Goal: Complete application form

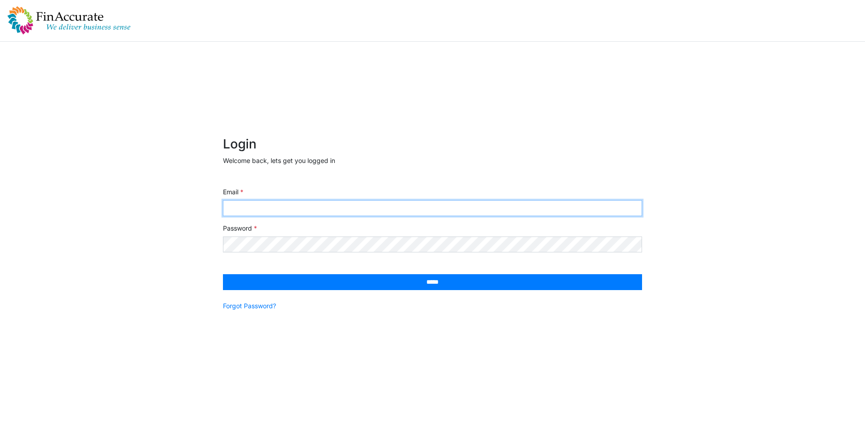
click at [325, 208] on input "Email" at bounding box center [432, 208] width 419 height 16
type input "**********"
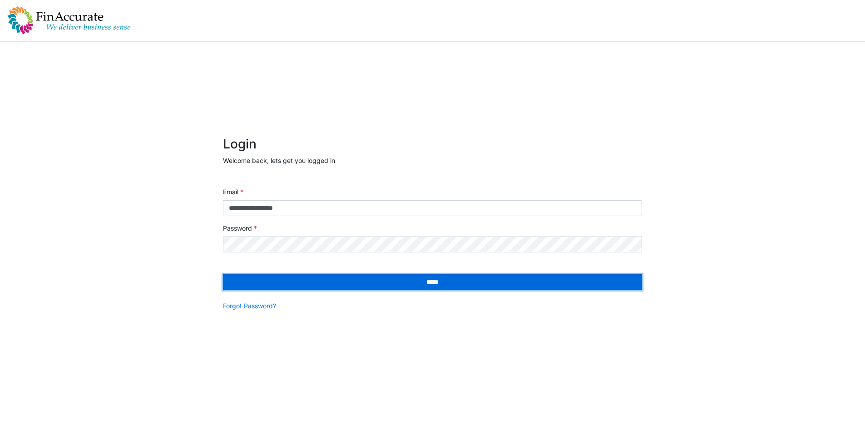
click at [363, 277] on input "*****" at bounding box center [432, 282] width 419 height 16
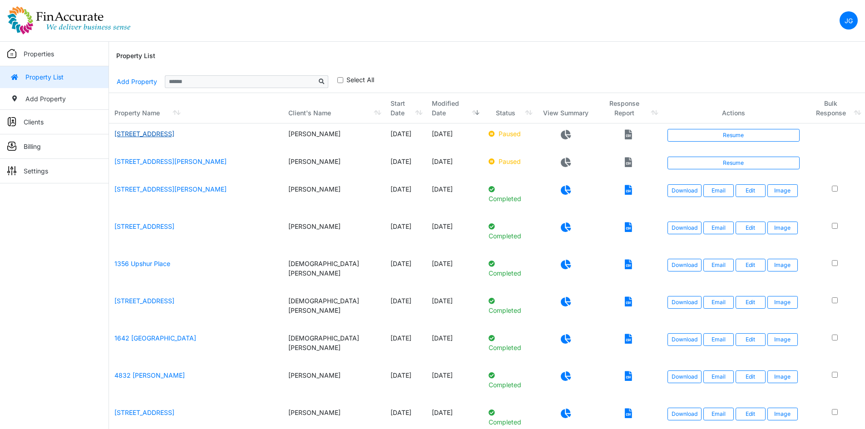
click at [146, 136] on link "900 Main Street" at bounding box center [144, 134] width 60 height 8
click at [723, 135] on link "Resume" at bounding box center [734, 135] width 132 height 13
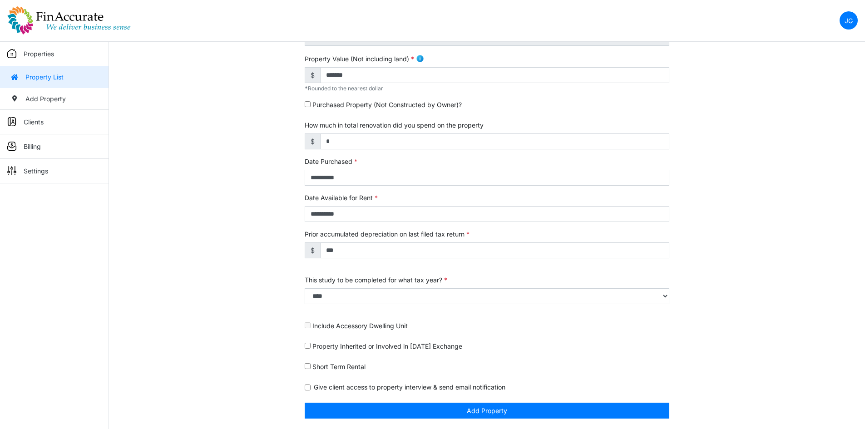
scroll to position [233, 0]
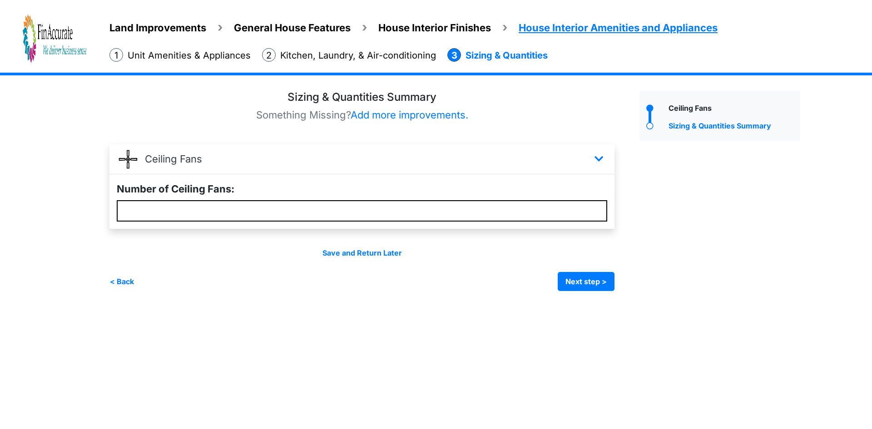
click at [154, 30] on span "Land Improvements" at bounding box center [157, 28] width 97 height 12
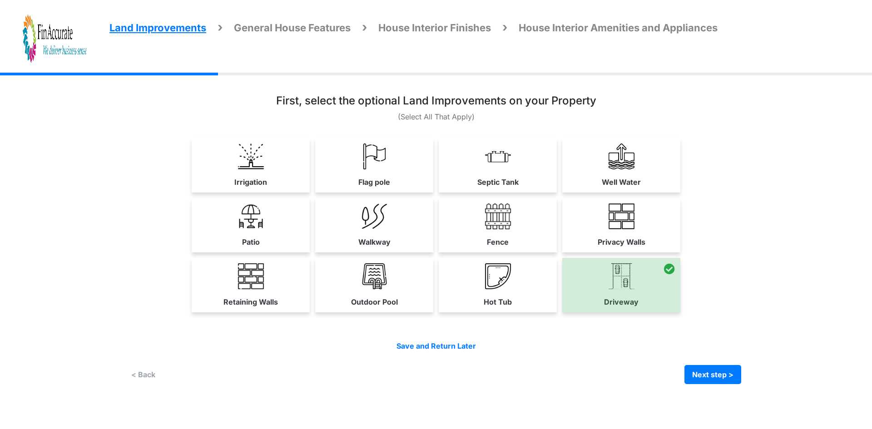
drag, startPoint x: 278, startPoint y: 226, endPoint x: 289, endPoint y: 231, distance: 12.0
click at [280, 228] on link "Patio" at bounding box center [251, 225] width 118 height 54
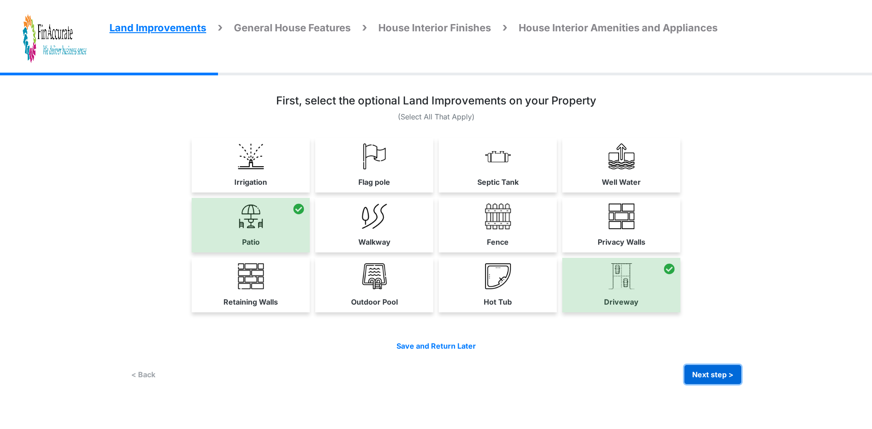
click at [702, 373] on button "Next step >" at bounding box center [712, 374] width 57 height 19
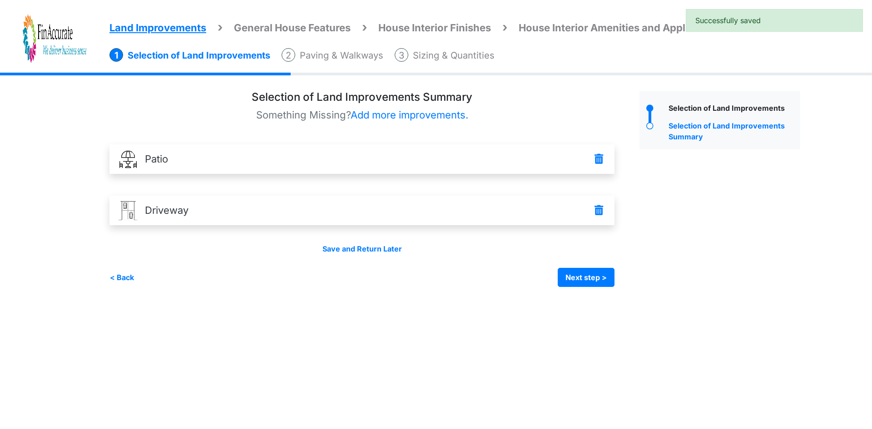
click at [618, 284] on div "Selection of Land Improvements Summary Something Missing? Add more improvements…" at bounding box center [370, 189] width 523 height 196
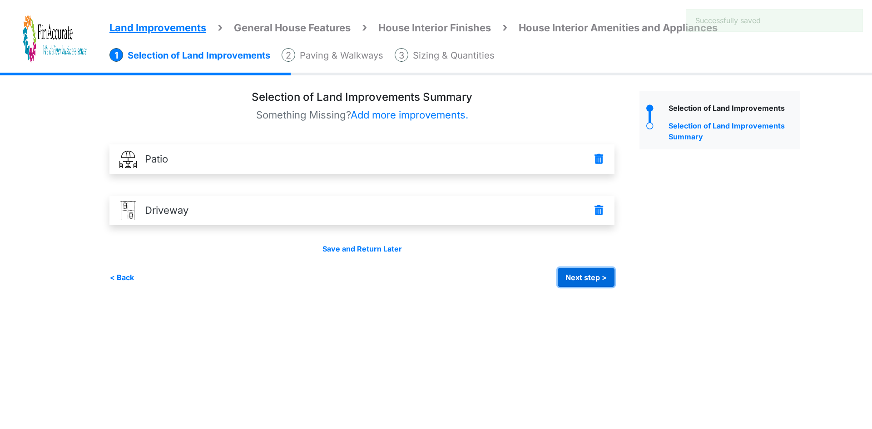
click at [581, 280] on button "Next step >" at bounding box center [586, 277] width 57 height 19
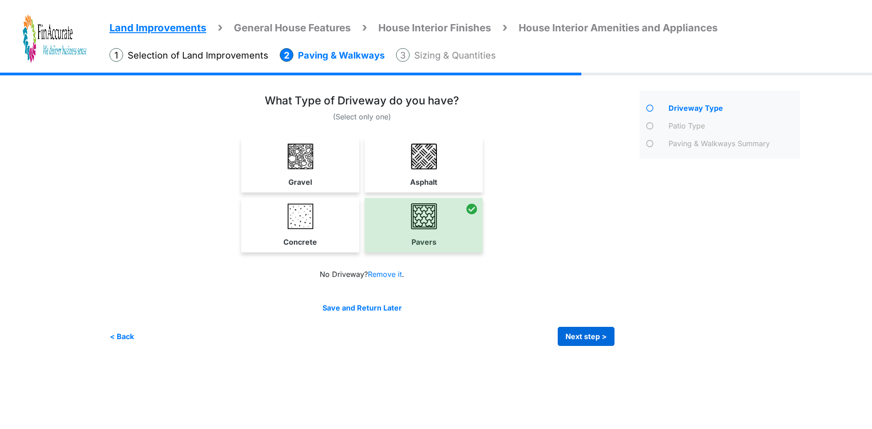
drag, startPoint x: 583, startPoint y: 325, endPoint x: 586, endPoint y: 330, distance: 5.9
click at [583, 325] on div "Save and Return Later < Back Next step > Save and submit" at bounding box center [361, 324] width 505 height 44
click at [588, 333] on button "Next step >" at bounding box center [586, 336] width 57 height 19
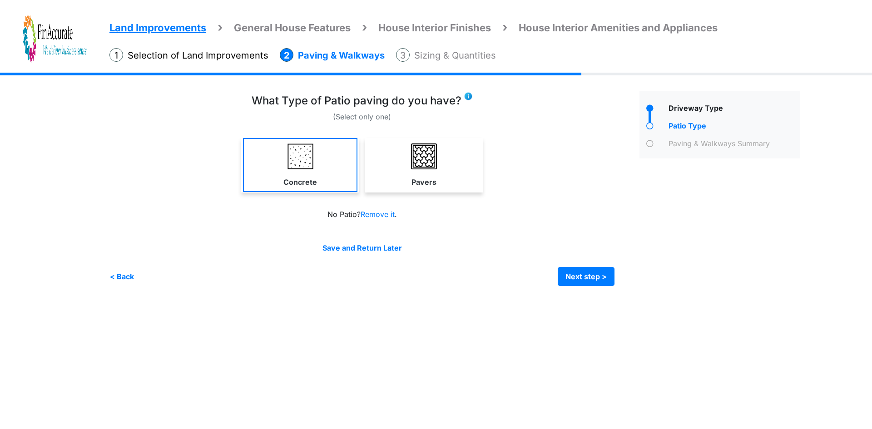
click at [315, 177] on label "Concrete" at bounding box center [300, 182] width 34 height 11
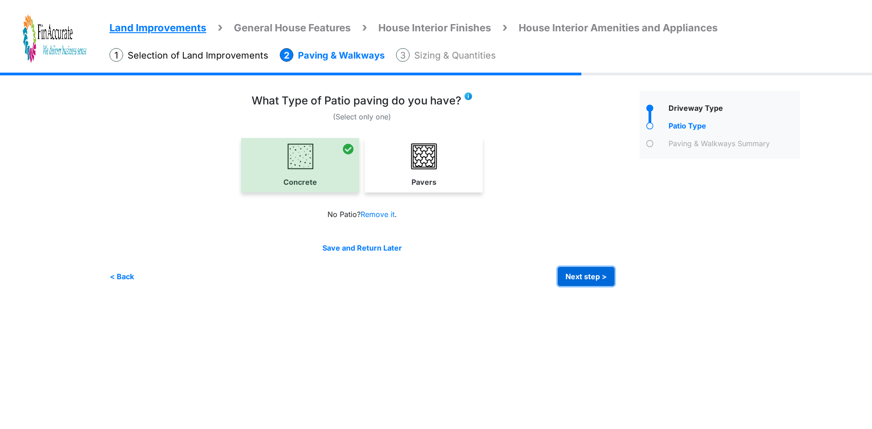
click at [582, 274] on button "Next step >" at bounding box center [586, 276] width 57 height 19
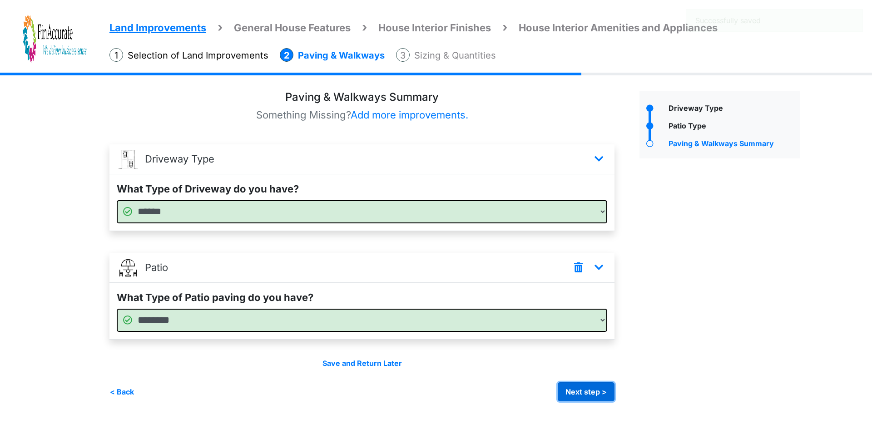
click at [566, 382] on button "Next step >" at bounding box center [586, 391] width 57 height 19
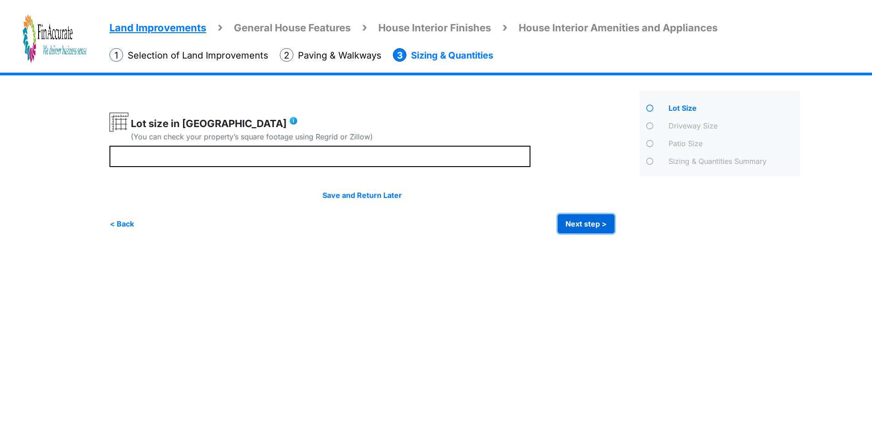
click at [562, 221] on button "Next step >" at bounding box center [586, 223] width 57 height 19
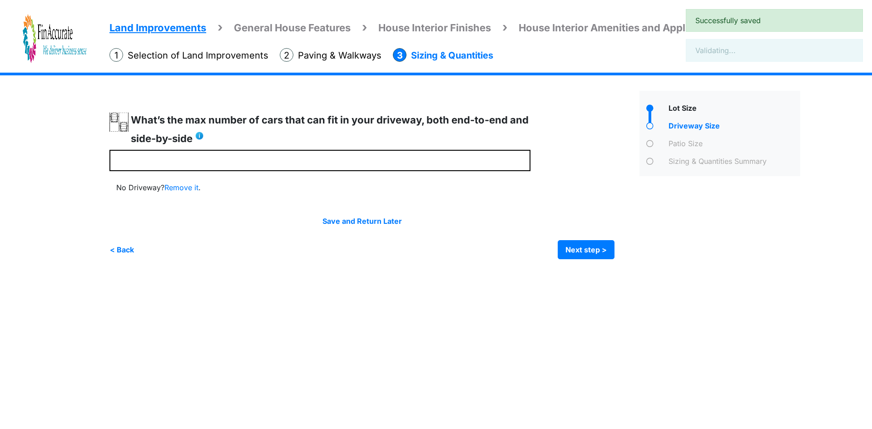
click at [584, 229] on div "Save and Return Later < Back Next step > Save and submit" at bounding box center [361, 238] width 505 height 44
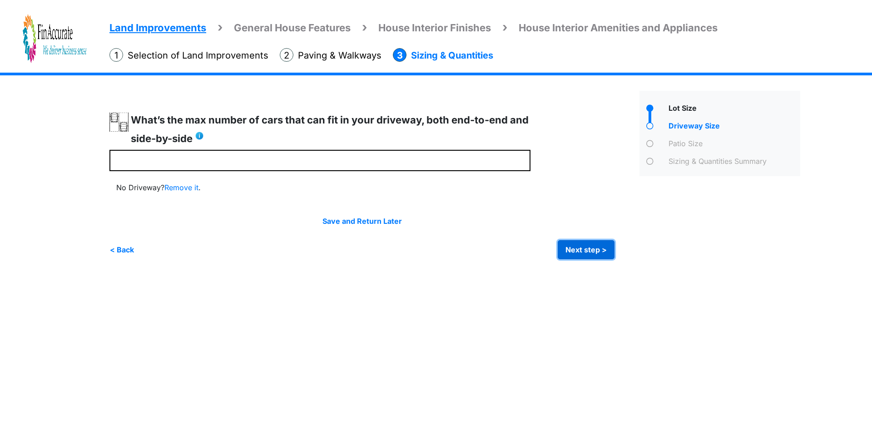
click at [583, 242] on button "Next step >" at bounding box center [586, 249] width 57 height 19
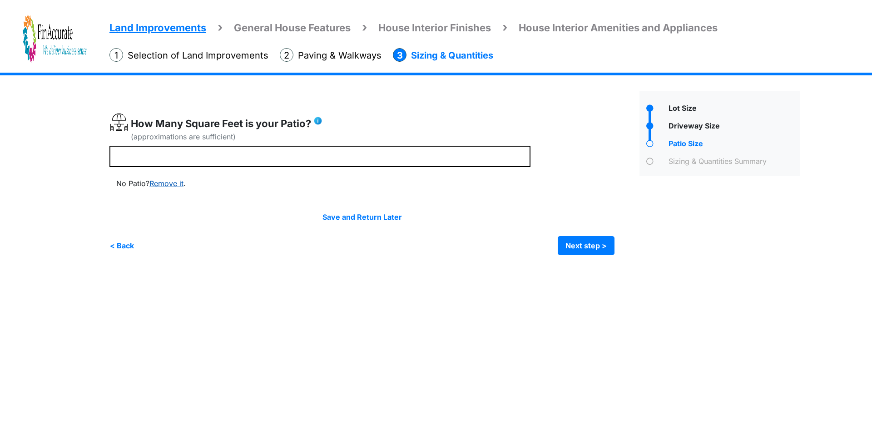
click at [170, 186] on link "Remove it" at bounding box center [166, 183] width 34 height 9
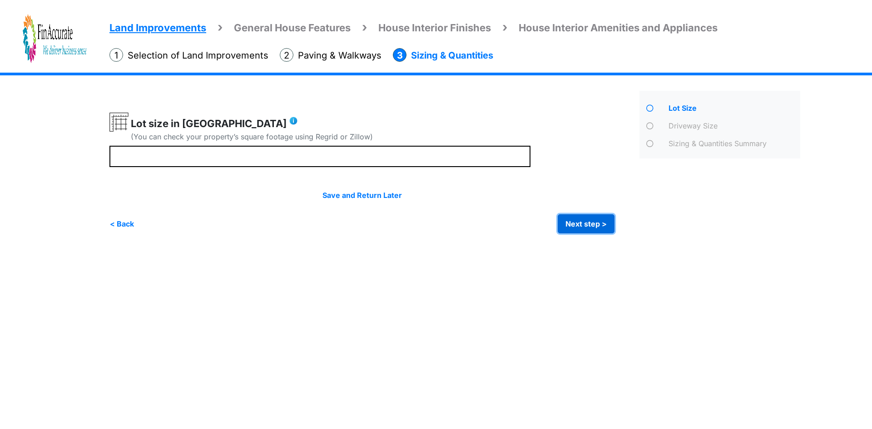
click at [573, 224] on button "Next step >" at bounding box center [586, 223] width 57 height 19
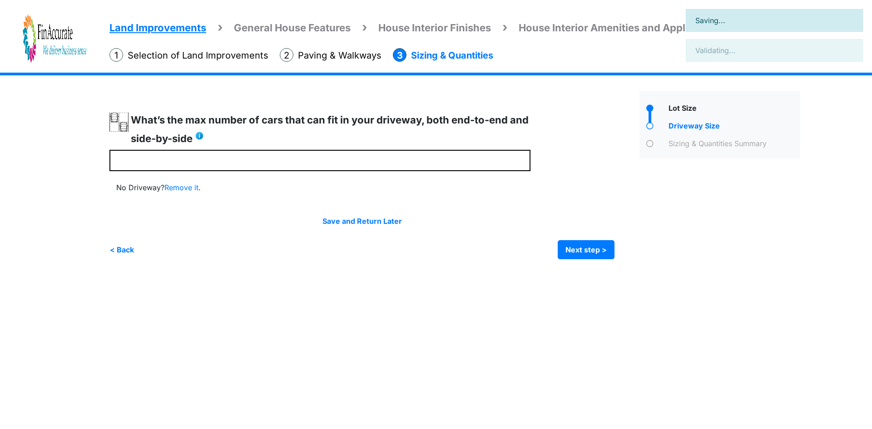
click at [573, 224] on div "Save and Return Later" at bounding box center [361, 221] width 505 height 11
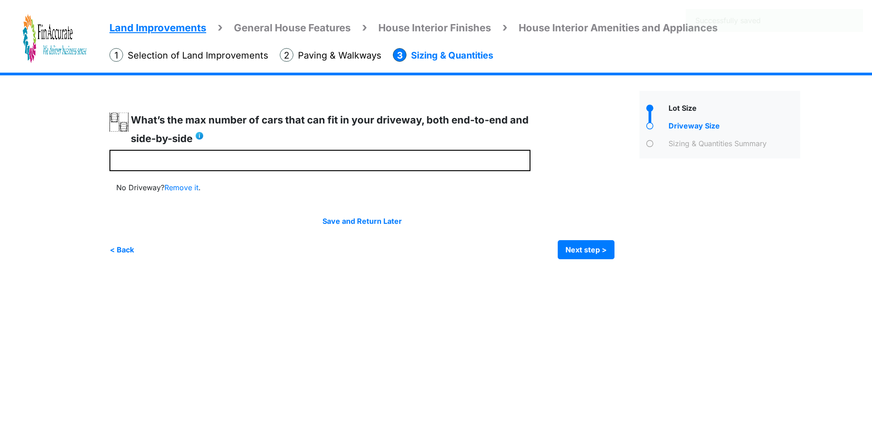
click at [584, 239] on div "Save and Return Later < Back Next step > Save and submit" at bounding box center [361, 238] width 505 height 44
click at [587, 247] on button "Next step >" at bounding box center [586, 249] width 57 height 19
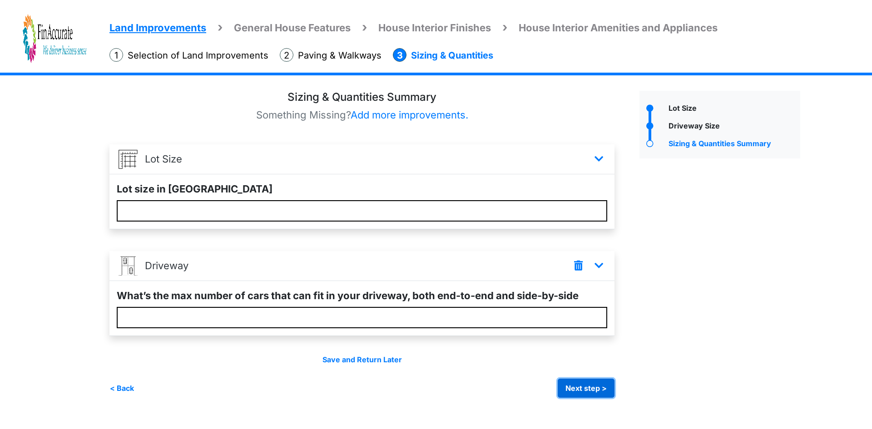
click at [602, 389] on button "Next step >" at bounding box center [586, 388] width 57 height 19
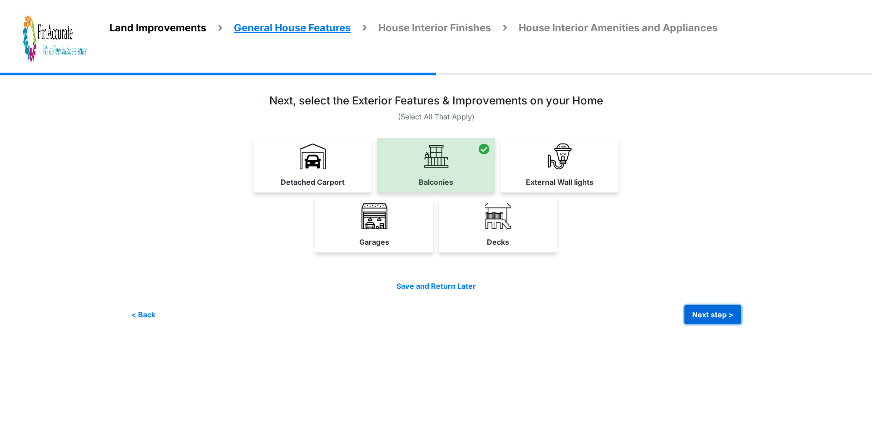
click at [707, 312] on button "Next step >" at bounding box center [712, 314] width 57 height 19
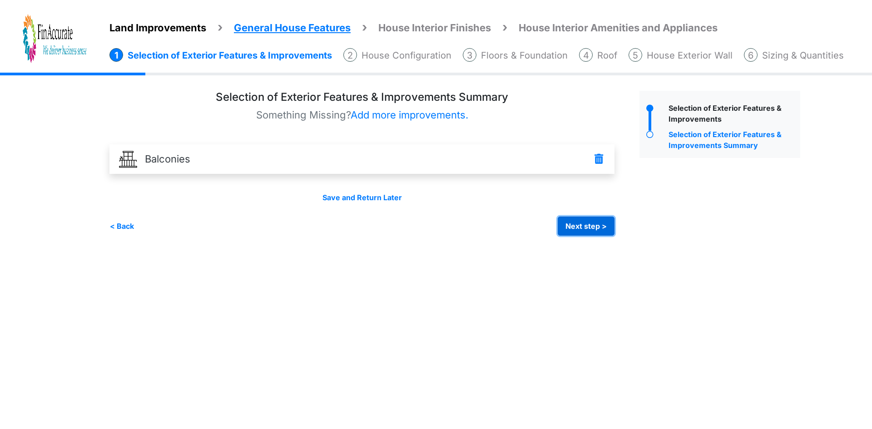
click at [576, 235] on button "Next step >" at bounding box center [586, 226] width 57 height 19
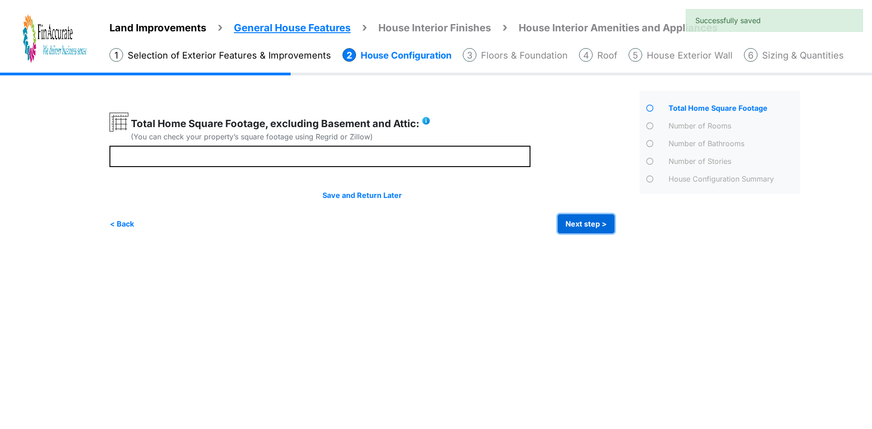
click at [572, 228] on button "Next step >" at bounding box center [586, 223] width 57 height 19
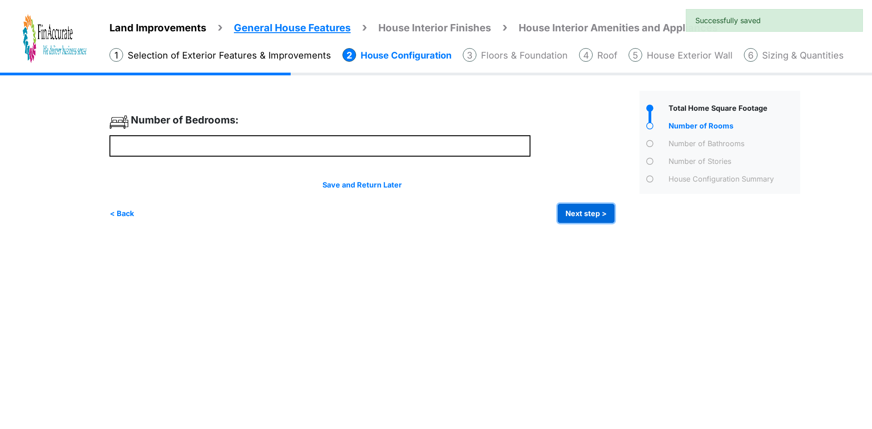
click at [572, 213] on button "Next step >" at bounding box center [586, 213] width 57 height 19
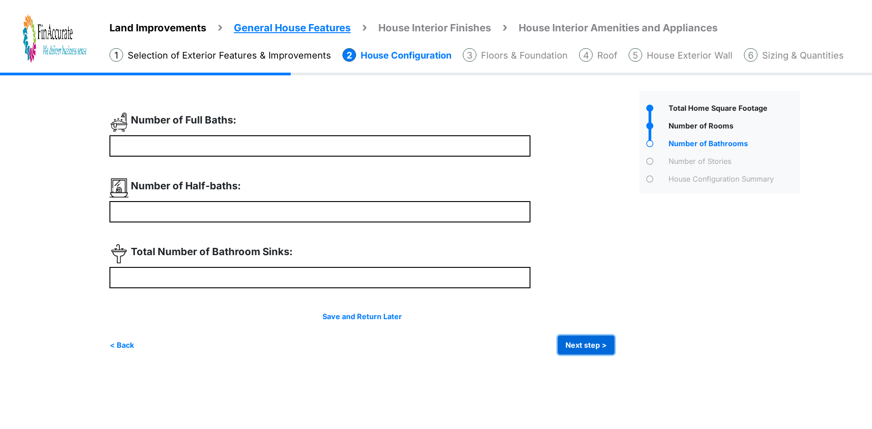
click at [592, 342] on button "Next step >" at bounding box center [586, 345] width 57 height 19
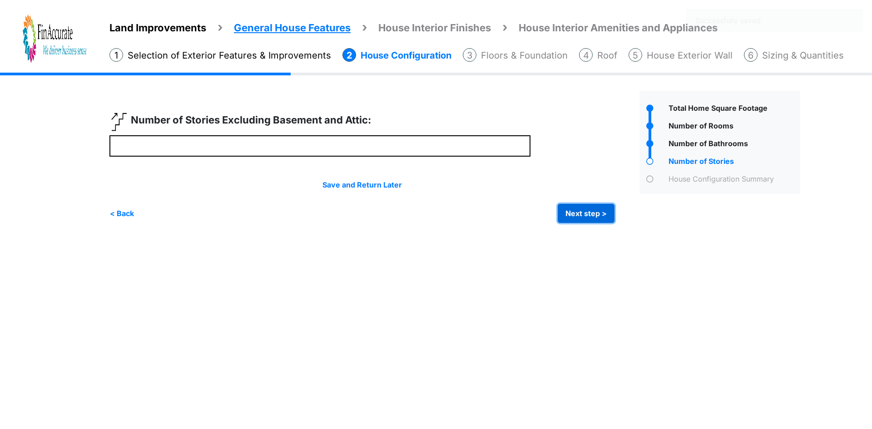
click at [594, 213] on button "Next step >" at bounding box center [586, 213] width 57 height 19
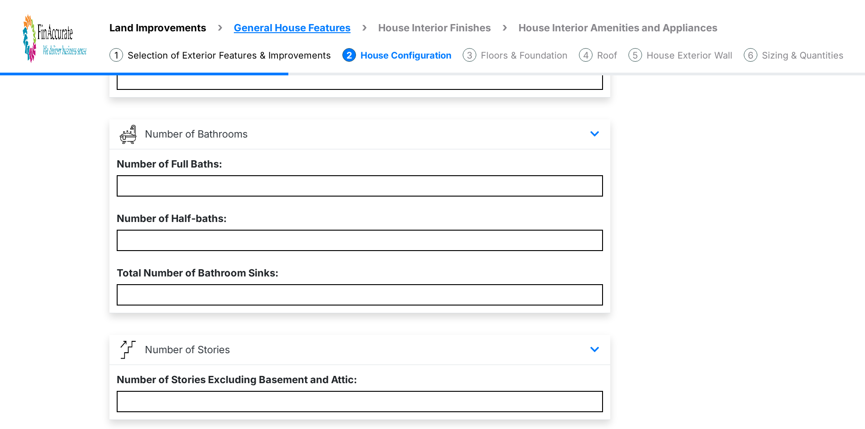
scroll to position [305, 0]
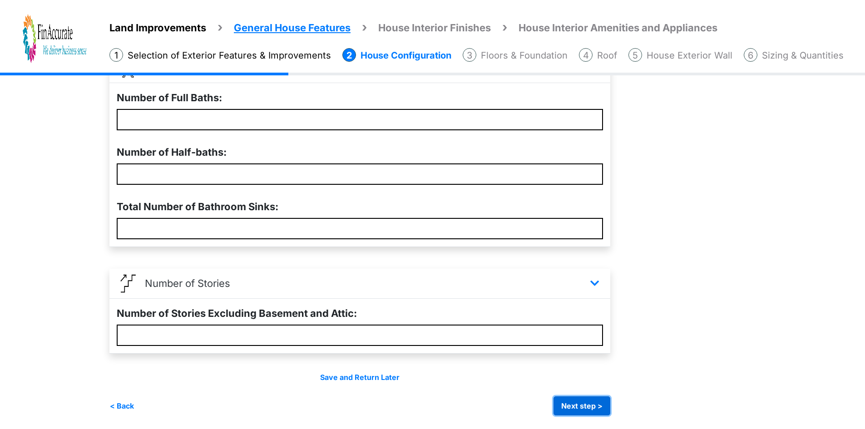
click at [599, 404] on button "Next step >" at bounding box center [582, 405] width 57 height 19
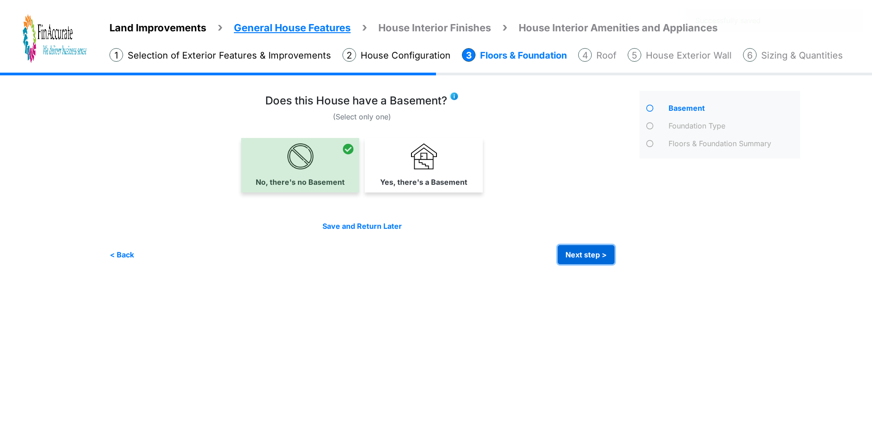
click at [576, 255] on button "Next step >" at bounding box center [586, 254] width 57 height 19
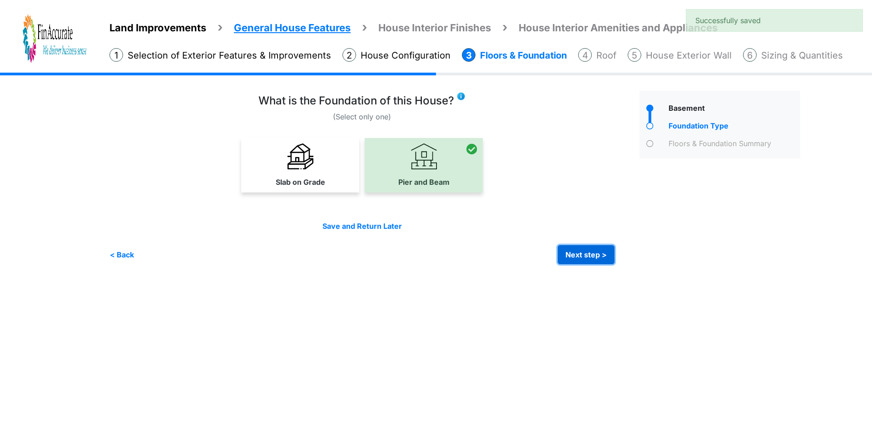
click at [583, 257] on button "Next step >" at bounding box center [586, 254] width 57 height 19
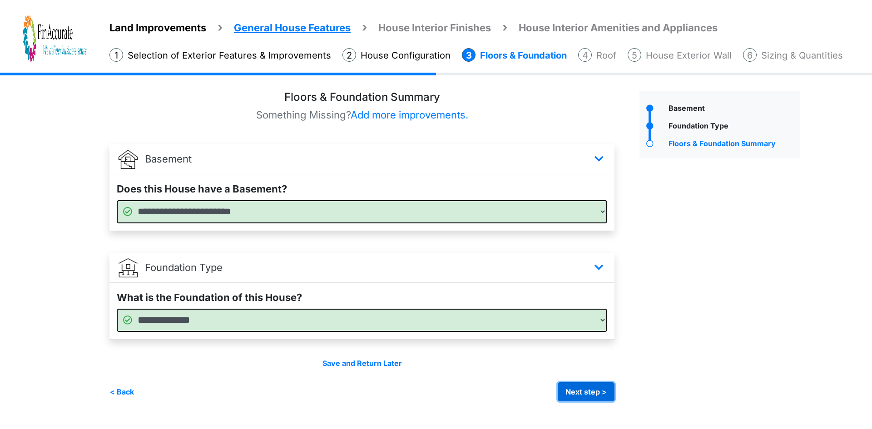
click at [568, 383] on button "Next step >" at bounding box center [586, 391] width 57 height 19
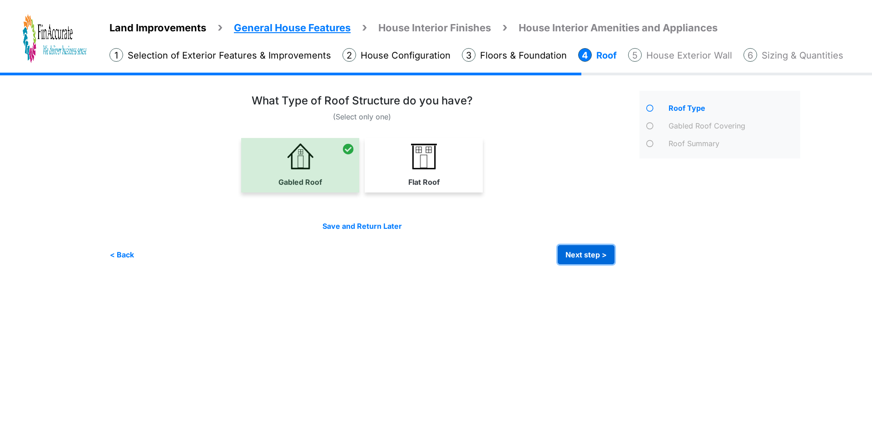
click at [575, 258] on button "Next step >" at bounding box center [586, 254] width 57 height 19
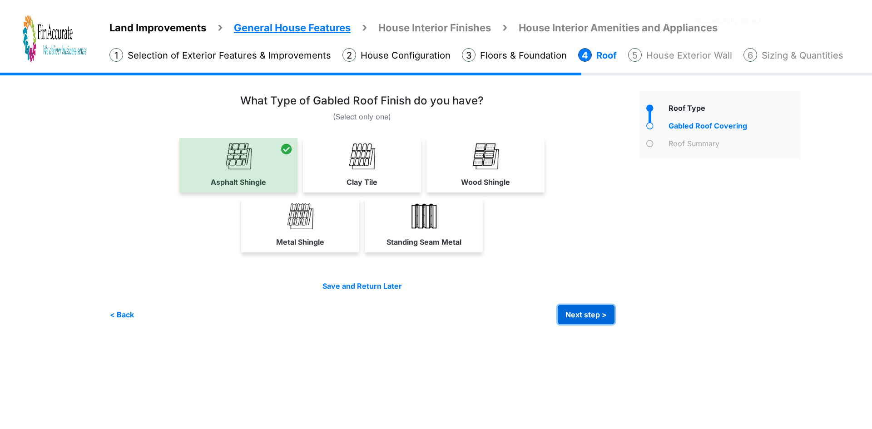
click at [580, 319] on button "Next step >" at bounding box center [586, 314] width 57 height 19
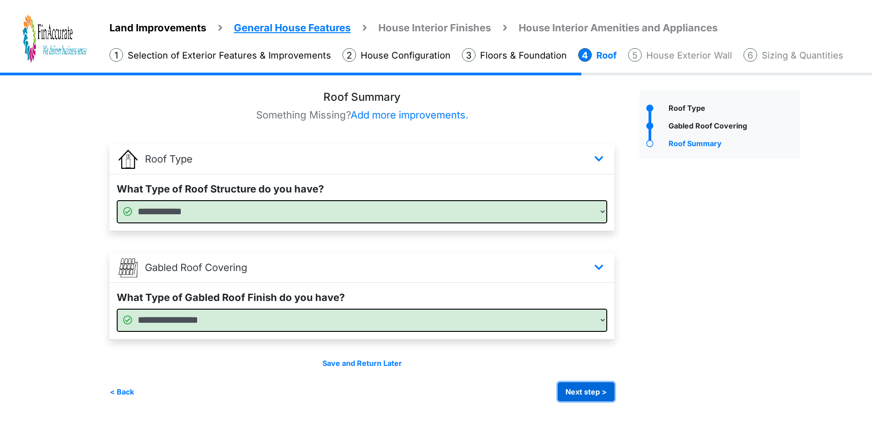
click at [592, 394] on button "Next step >" at bounding box center [586, 391] width 57 height 19
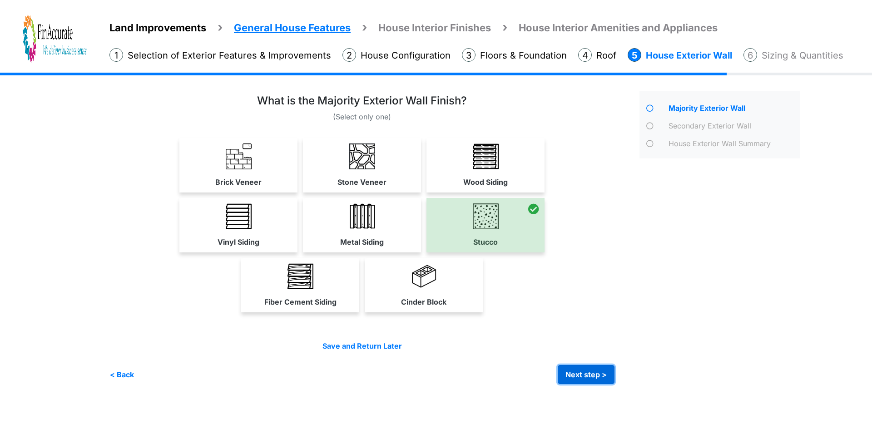
click at [576, 370] on button "Next step >" at bounding box center [586, 374] width 57 height 19
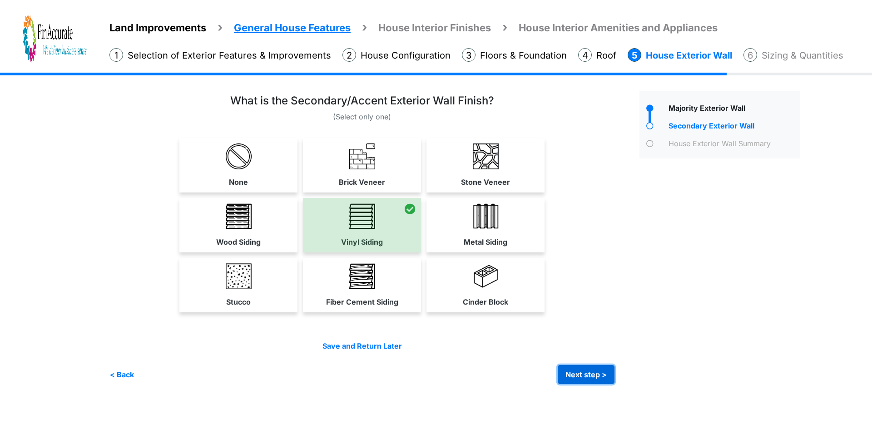
click at [586, 372] on button "Next step >" at bounding box center [586, 374] width 57 height 19
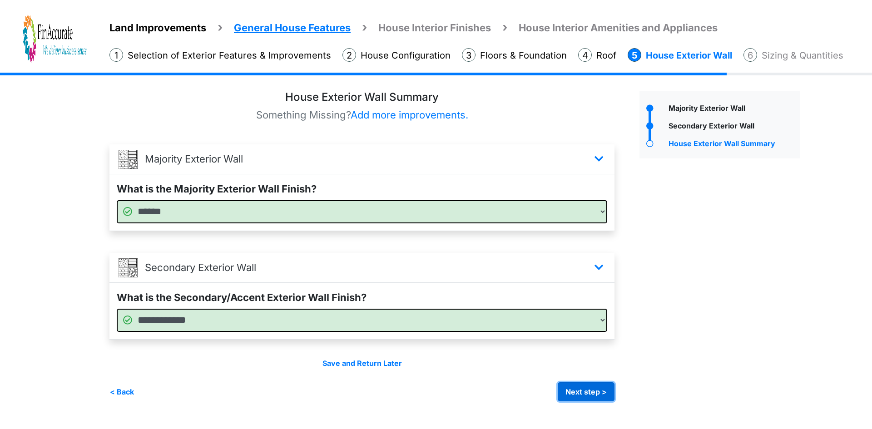
click at [568, 393] on button "Next step >" at bounding box center [586, 391] width 57 height 19
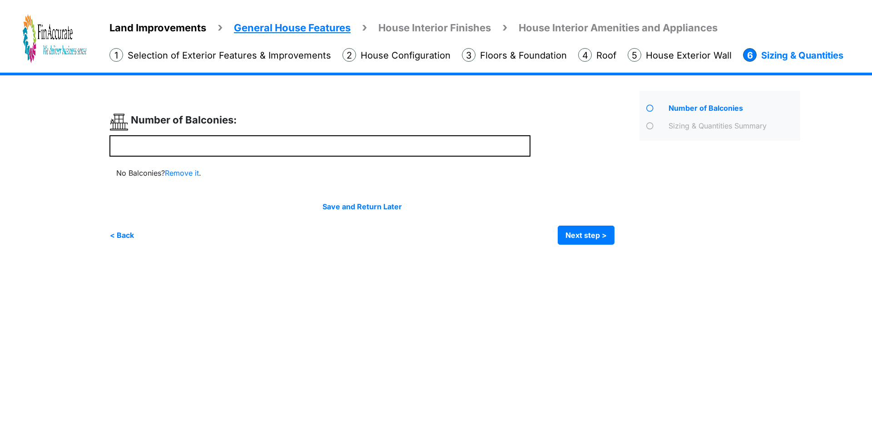
click at [223, 56] on li "Selection of Exterior Features & Improvements" at bounding box center [220, 55] width 222 height 14
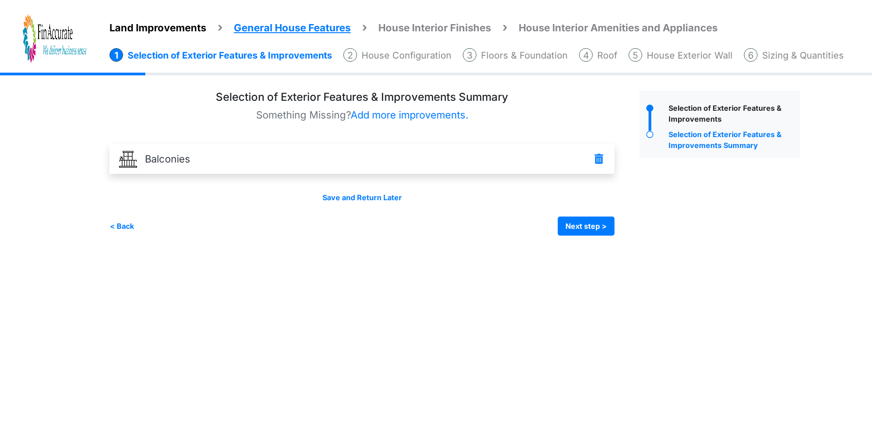
click at [770, 65] on div "Land Improvements General House Features House Interior Finishes House Interior…" at bounding box center [481, 43] width 781 height 59
click at [758, 51] on div at bounding box center [751, 55] width 14 height 14
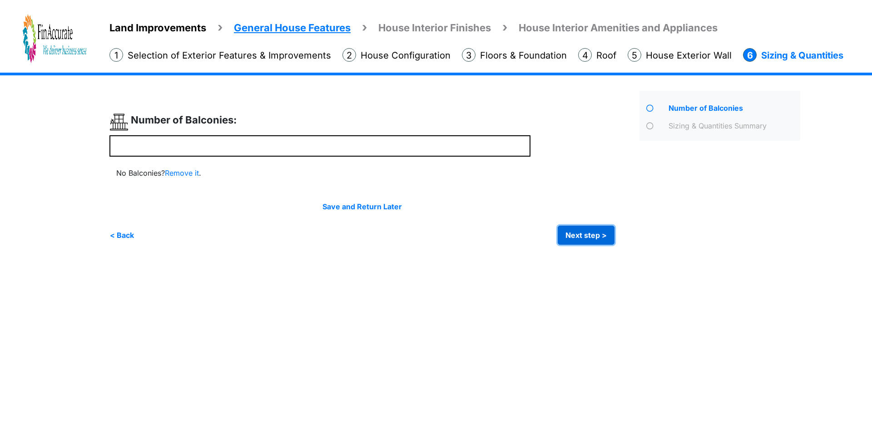
click at [584, 243] on button "Next step >" at bounding box center [586, 235] width 57 height 19
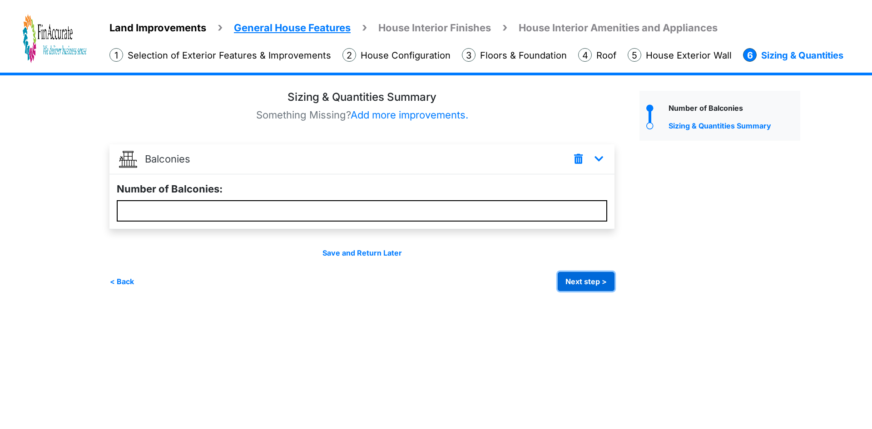
click at [580, 275] on button "Next step >" at bounding box center [586, 281] width 57 height 19
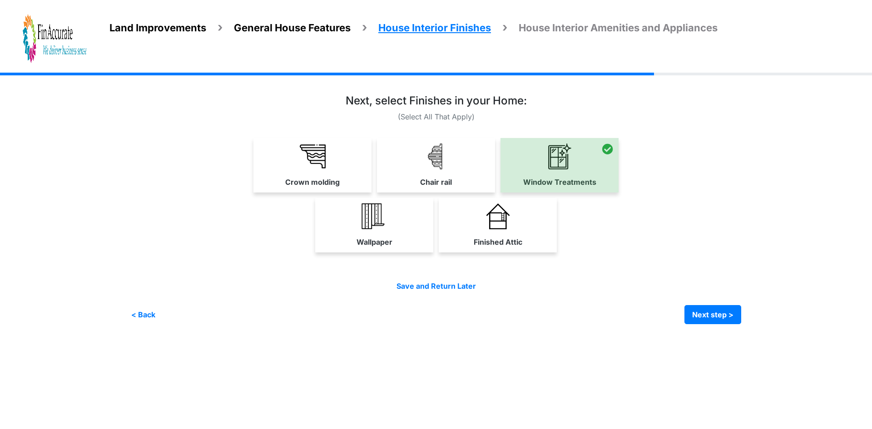
click at [696, 300] on div "Save and Return Later < Back Next step > Save and submit" at bounding box center [436, 303] width 610 height 44
click at [706, 318] on button "Next step >" at bounding box center [712, 314] width 57 height 19
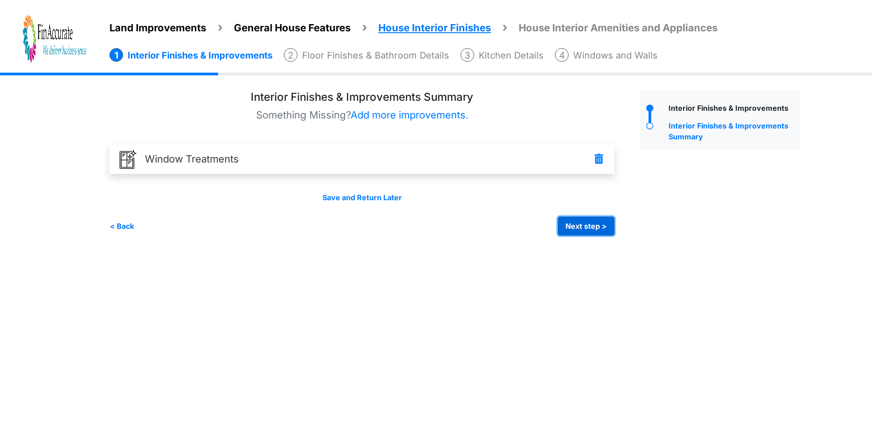
click at [581, 222] on button "Next step >" at bounding box center [586, 226] width 57 height 19
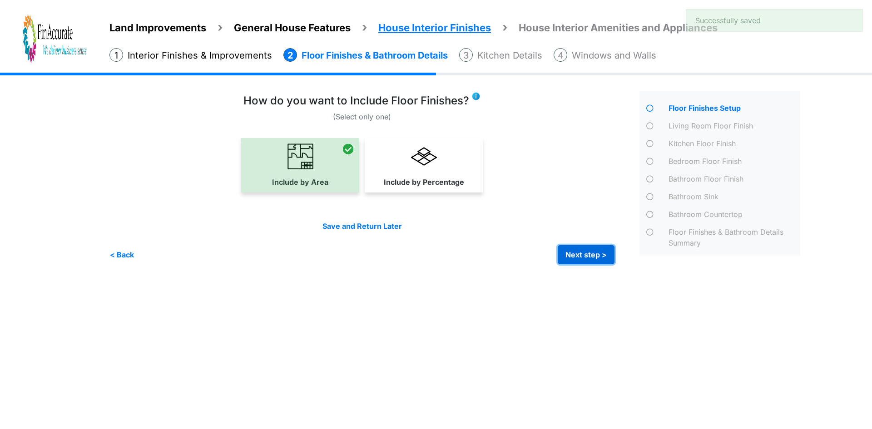
click at [611, 248] on button "Next step >" at bounding box center [586, 254] width 57 height 19
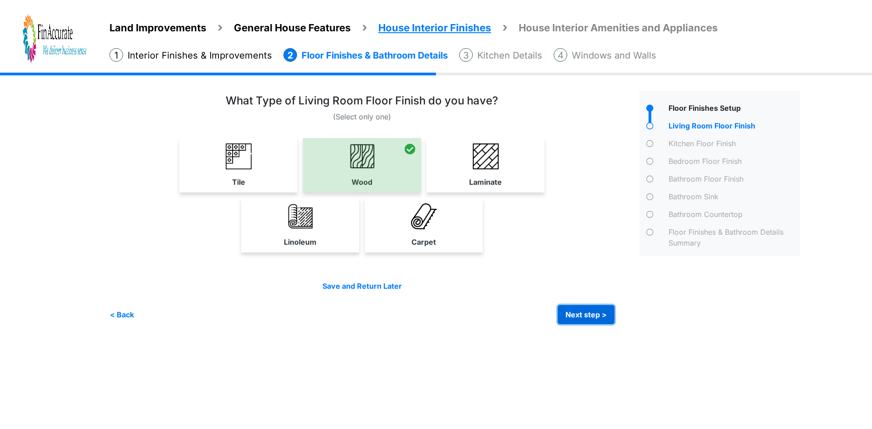
click at [596, 307] on button "Next step >" at bounding box center [586, 314] width 57 height 19
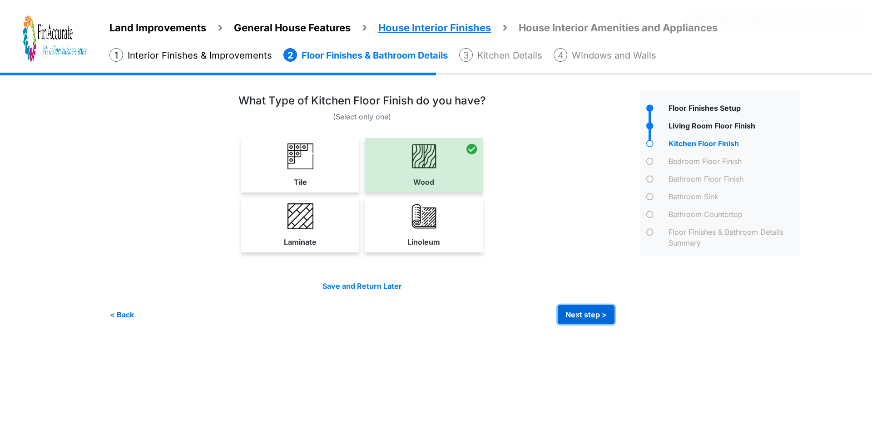
click at [590, 317] on button "Next step >" at bounding box center [586, 314] width 57 height 19
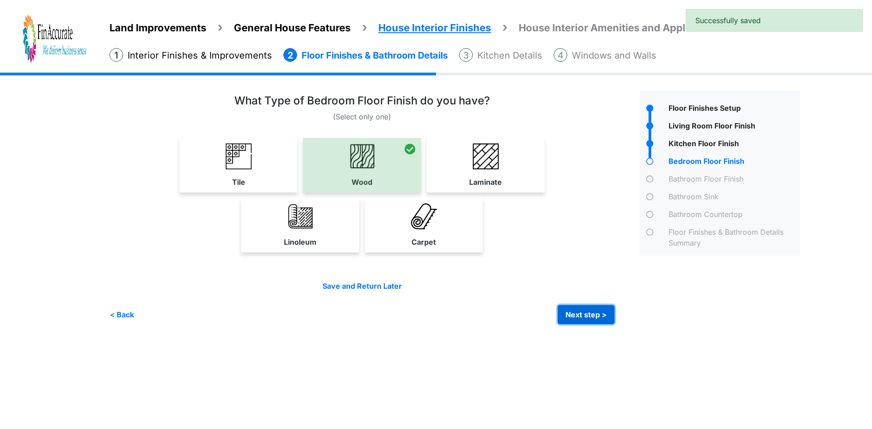
click at [587, 315] on button "Next step >" at bounding box center [586, 314] width 57 height 19
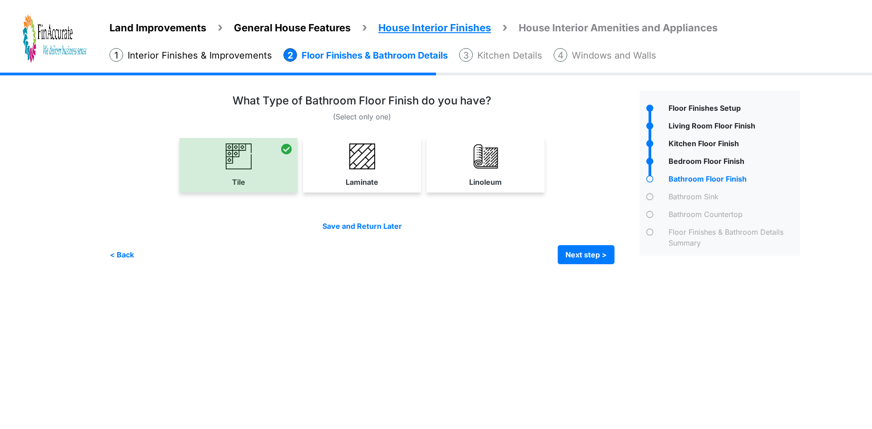
click at [604, 270] on div "Irrigation Flag pole" at bounding box center [458, 175] width 698 height 205
click at [588, 256] on button "Next step >" at bounding box center [586, 254] width 57 height 19
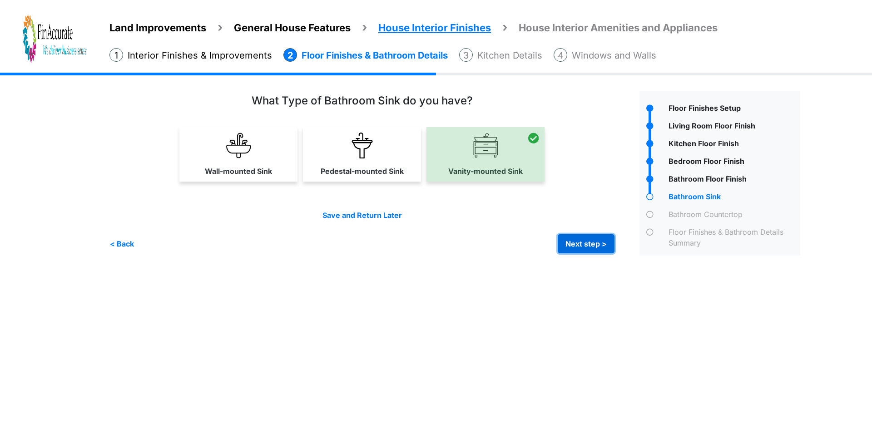
click at [612, 245] on button "Next step >" at bounding box center [586, 243] width 57 height 19
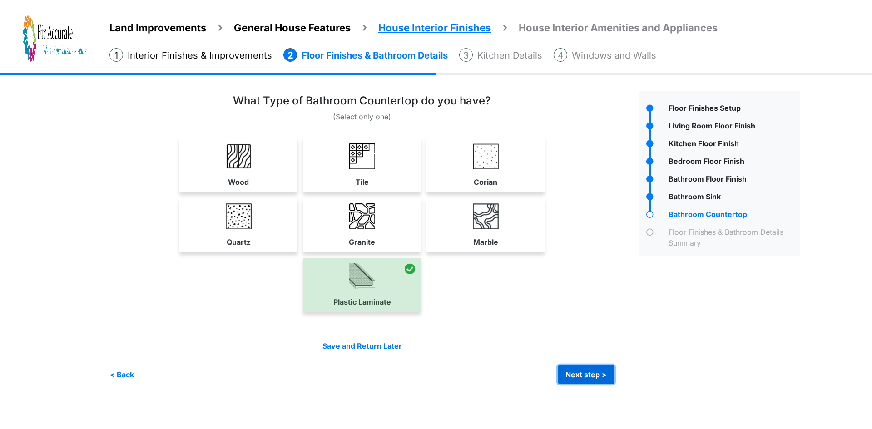
click at [590, 369] on button "Next step >" at bounding box center [586, 374] width 57 height 19
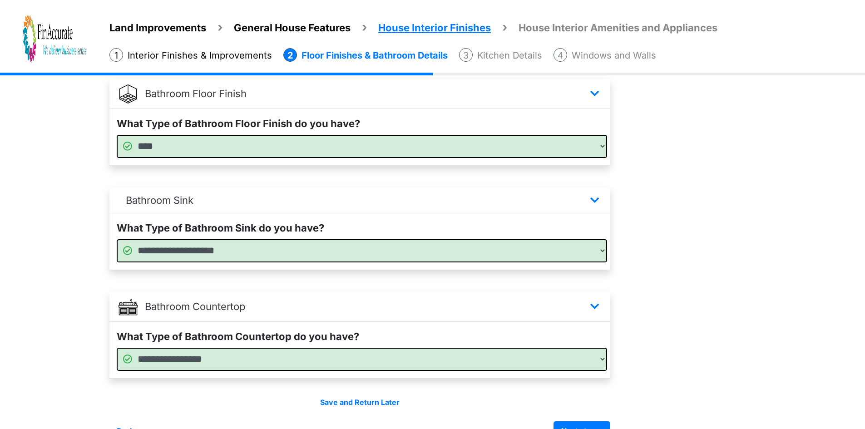
scroll to position [525, 0]
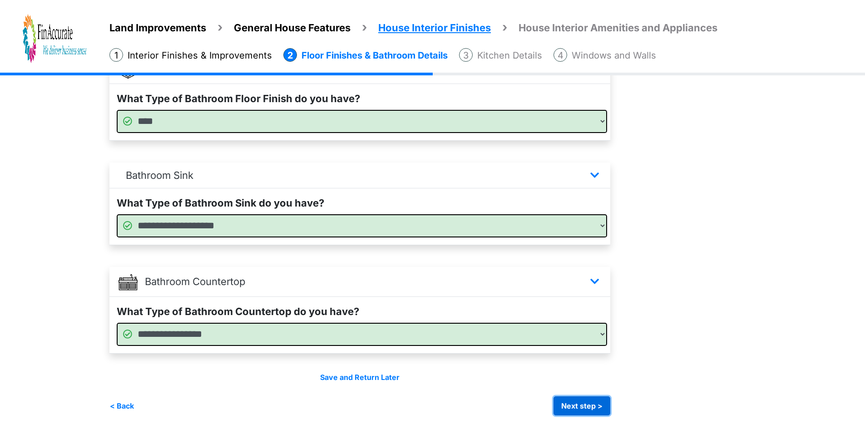
click at [600, 412] on button "Next step >" at bounding box center [582, 405] width 57 height 19
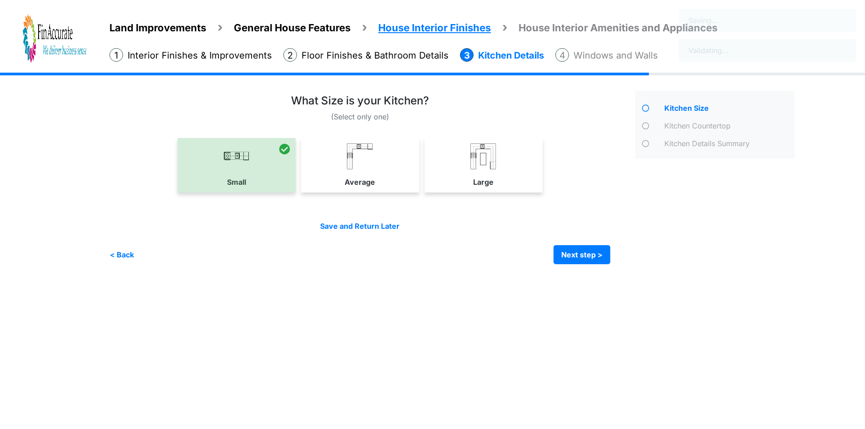
scroll to position [0, 0]
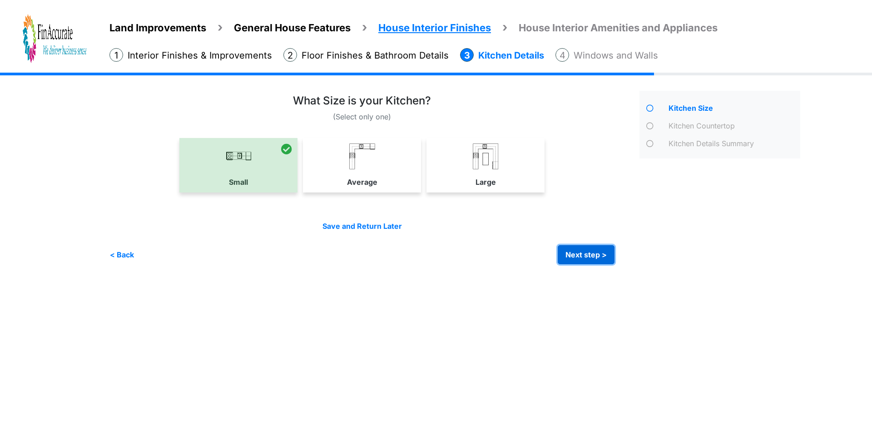
click at [584, 257] on button "Next step >" at bounding box center [586, 254] width 57 height 19
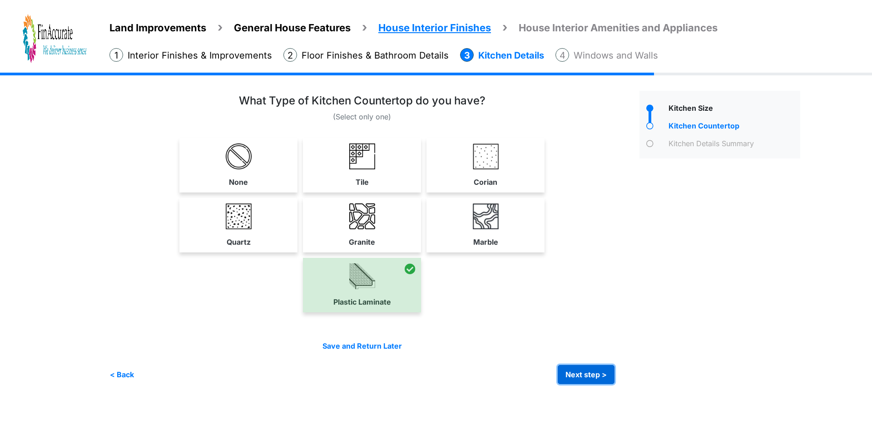
click at [582, 367] on button "Next step >" at bounding box center [586, 374] width 57 height 19
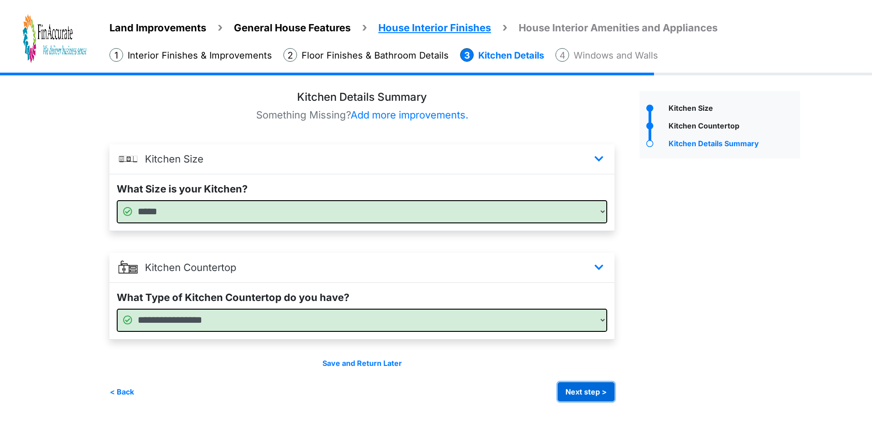
click at [582, 391] on button "Next step >" at bounding box center [586, 391] width 57 height 19
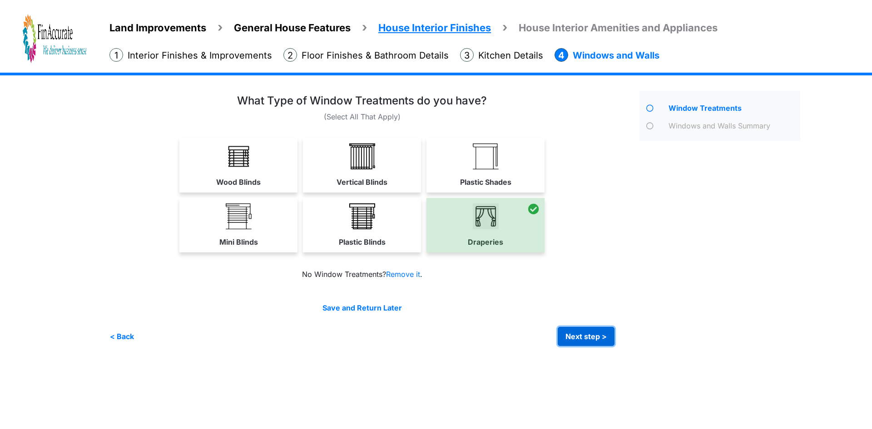
click at [576, 340] on button "Next step >" at bounding box center [586, 336] width 57 height 19
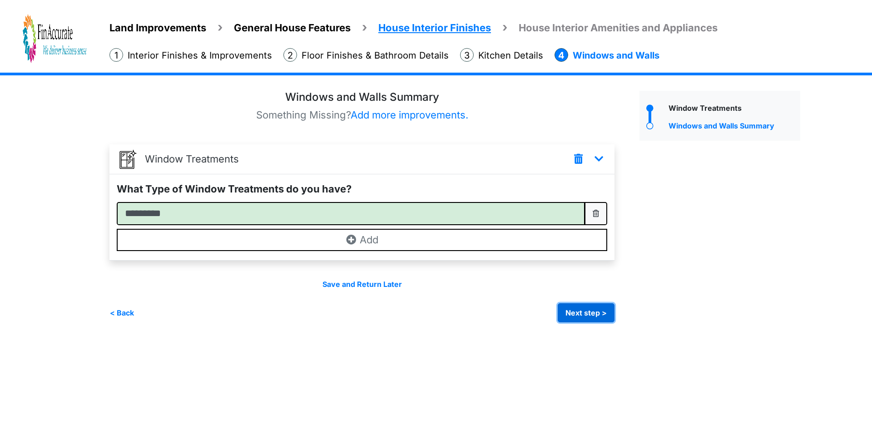
click at [576, 316] on button "Next step >" at bounding box center [586, 312] width 57 height 19
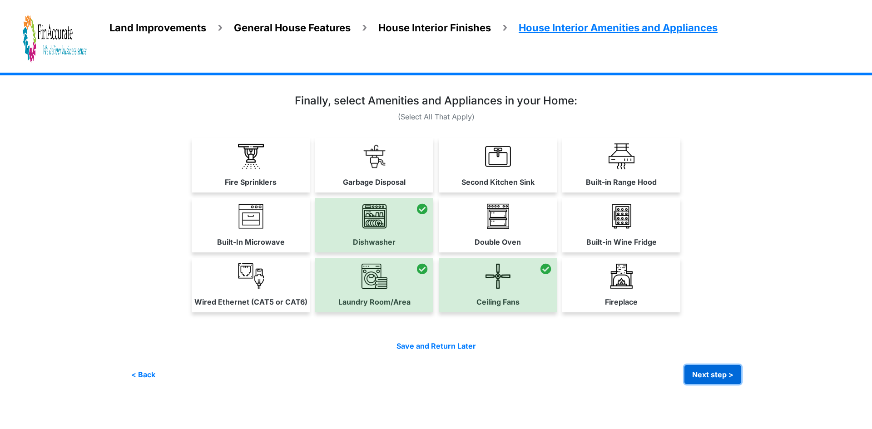
click at [709, 371] on button "Next step >" at bounding box center [712, 374] width 57 height 19
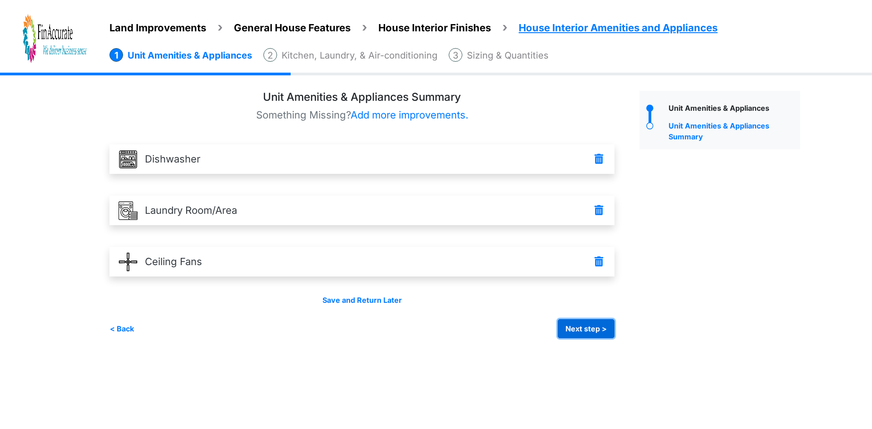
click at [578, 328] on button "Next step >" at bounding box center [586, 328] width 57 height 19
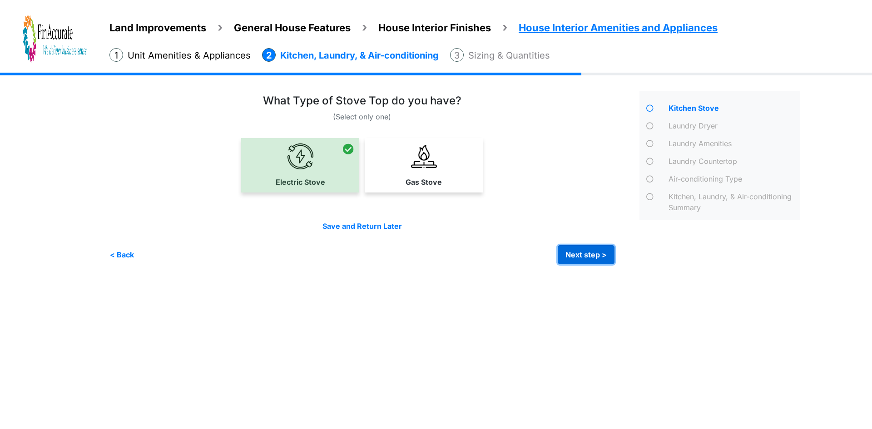
click at [584, 257] on button "Next step >" at bounding box center [586, 254] width 57 height 19
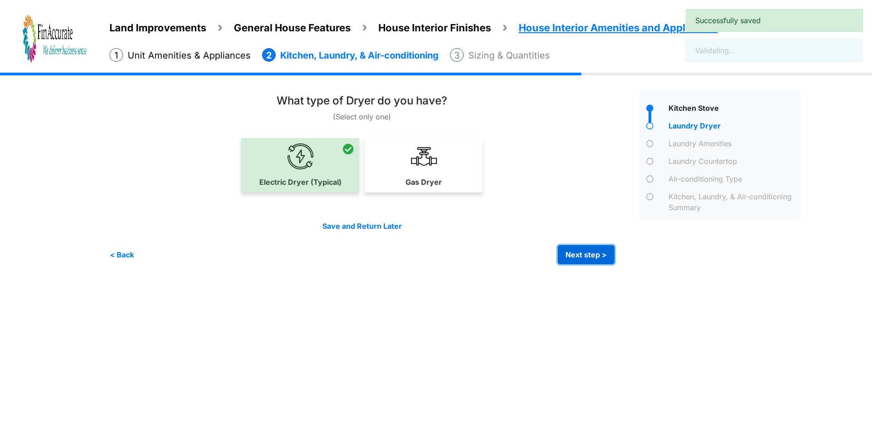
click at [584, 257] on button "Next step >" at bounding box center [586, 254] width 57 height 19
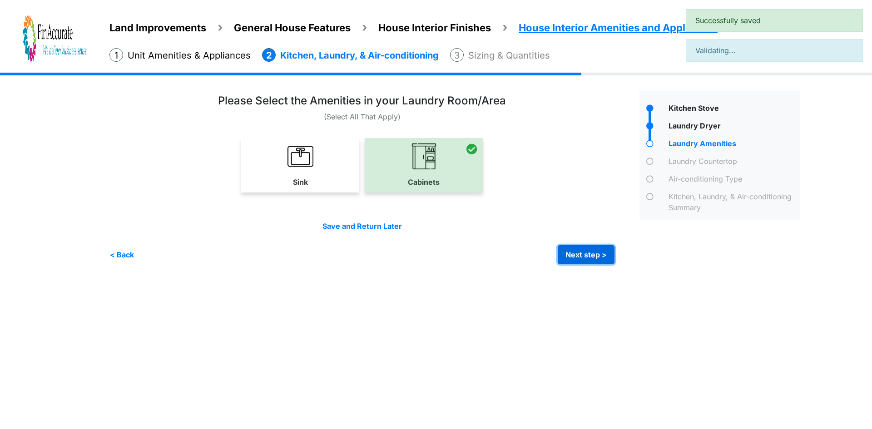
click at [584, 257] on button "Next step >" at bounding box center [586, 254] width 57 height 19
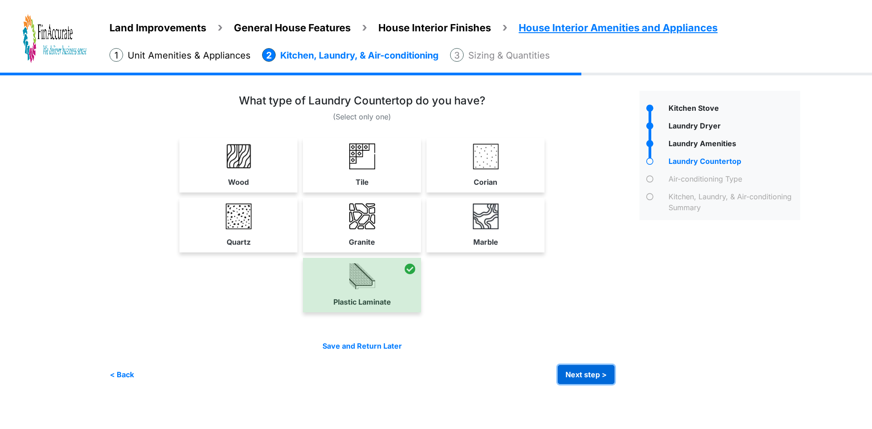
click at [589, 371] on button "Next step >" at bounding box center [586, 374] width 57 height 19
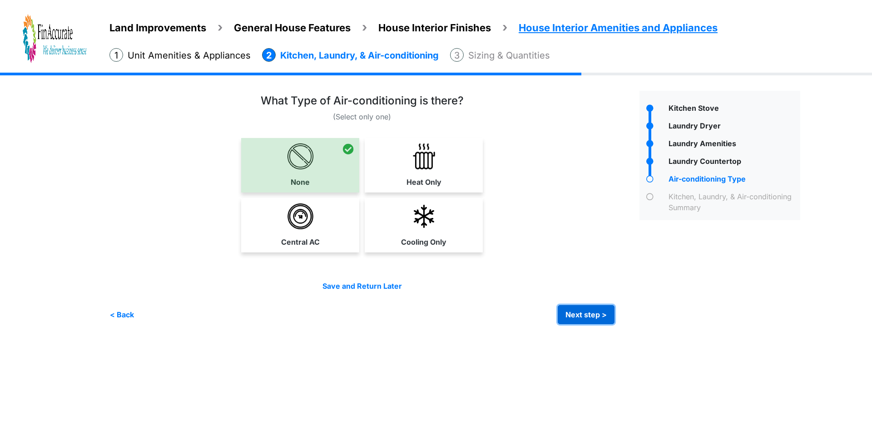
click at [584, 314] on button "Next step >" at bounding box center [586, 314] width 57 height 19
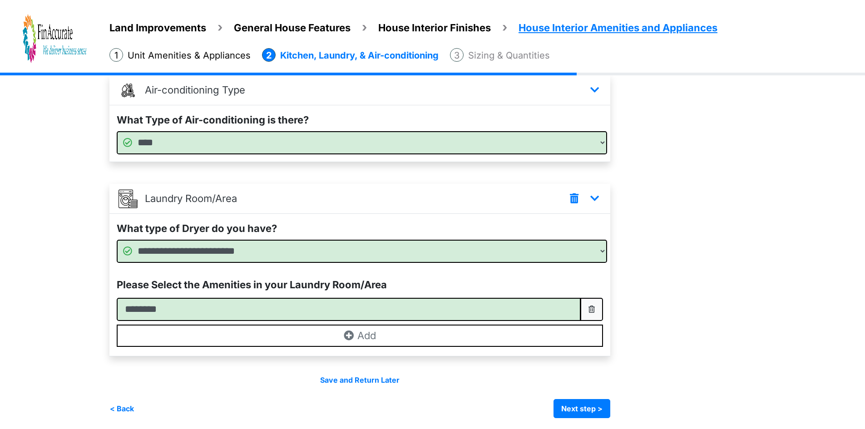
scroll to position [285, 0]
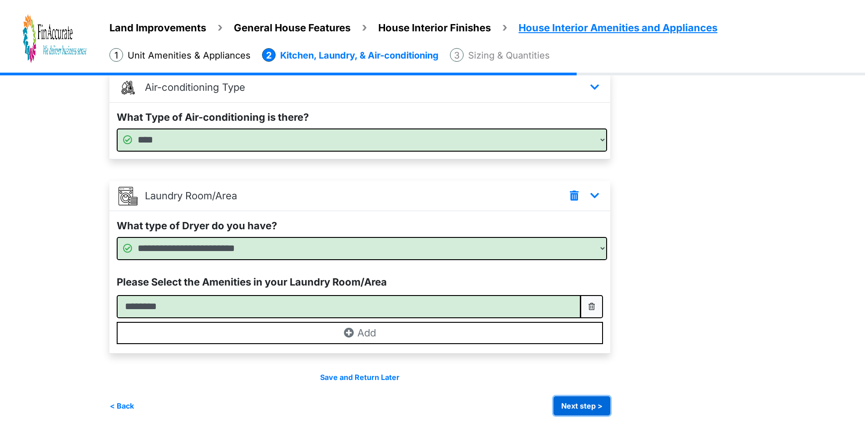
click at [592, 401] on button "Next step >" at bounding box center [582, 405] width 57 height 19
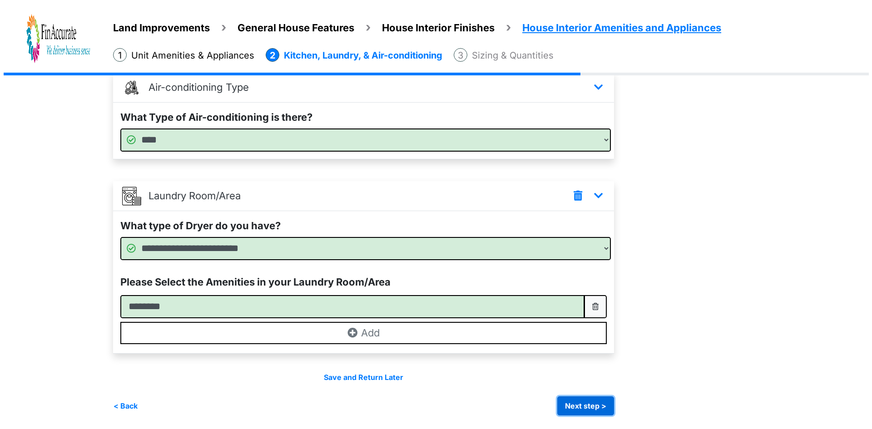
scroll to position [0, 0]
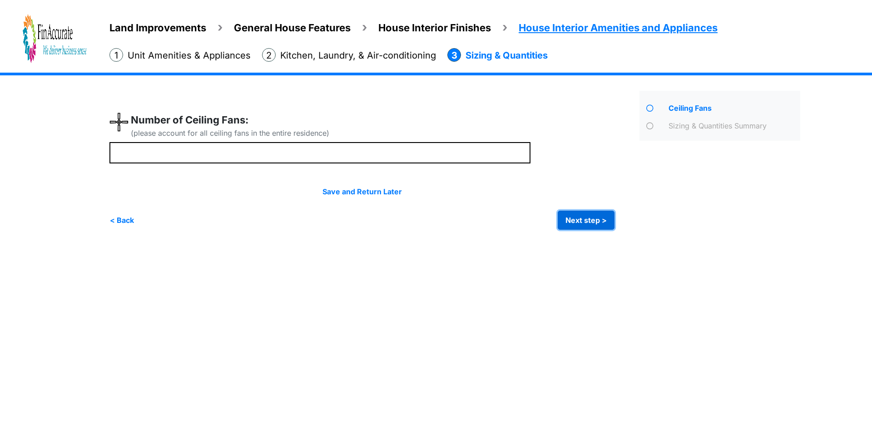
click at [580, 217] on button "Next step >" at bounding box center [586, 220] width 57 height 19
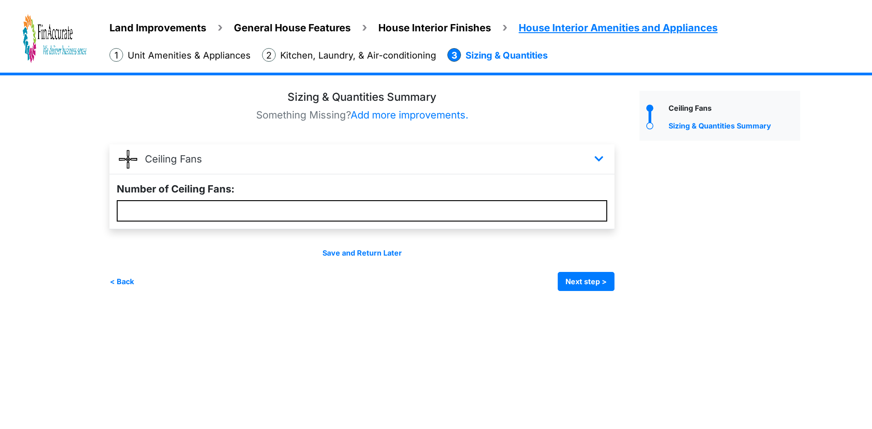
click at [585, 291] on div "Irrigation Flag pole" at bounding box center [458, 189] width 698 height 232
click at [585, 281] on button "Next step >" at bounding box center [586, 281] width 57 height 19
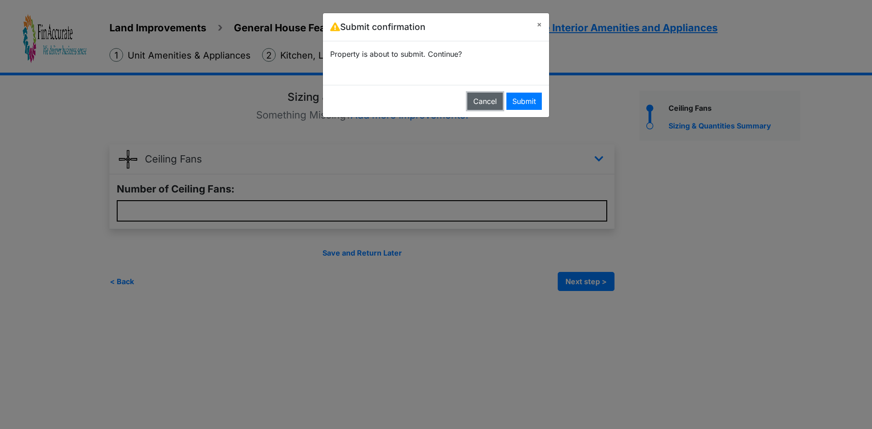
click at [487, 101] on button "Cancel" at bounding box center [484, 101] width 35 height 17
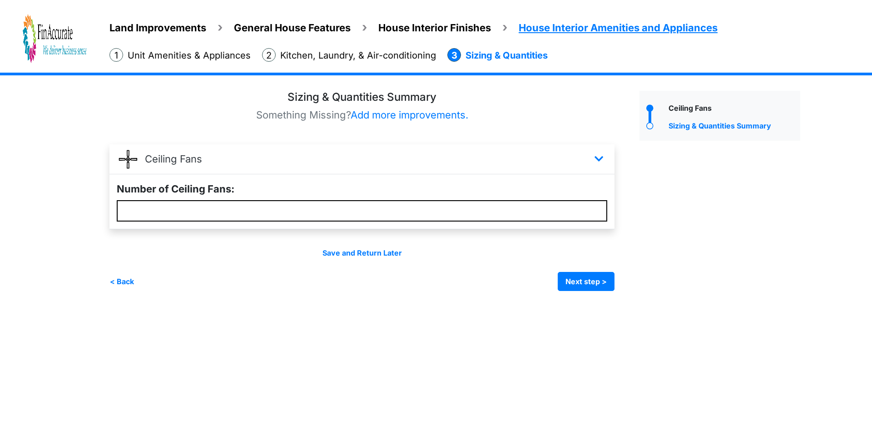
click at [63, 34] on img at bounding box center [55, 39] width 64 height 50
